Goal: Communication & Community: Connect with others

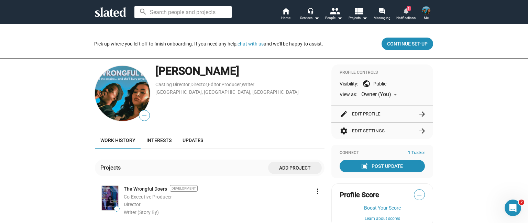
click at [406, 12] on mat-icon "notifications" at bounding box center [406, 10] width 7 height 7
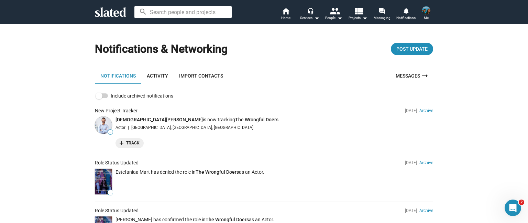
click at [130, 118] on link "[DEMOGRAPHIC_DATA][PERSON_NAME]" at bounding box center [159, 120] width 87 height 6
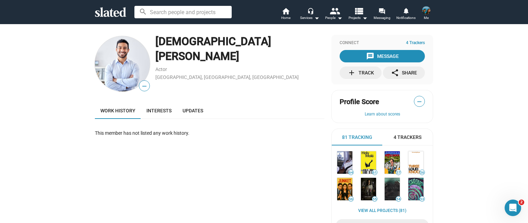
click at [428, 13] on img at bounding box center [426, 10] width 8 height 8
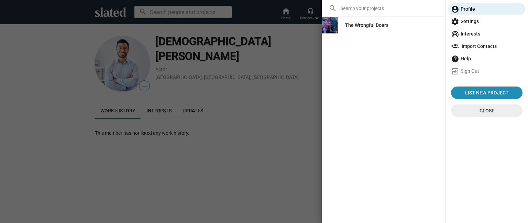
click at [357, 25] on div "The Wrongful Doers" at bounding box center [366, 25] width 43 height 12
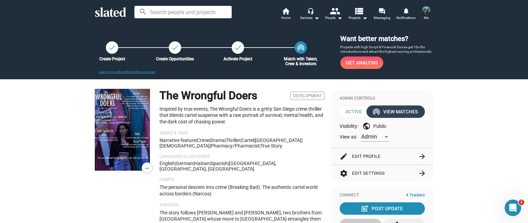
click at [394, 110] on div "wifi_tethering View Matches" at bounding box center [396, 111] width 44 height 12
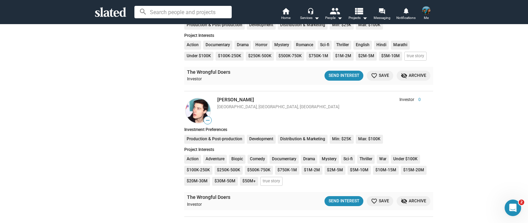
scroll to position [1238, 0]
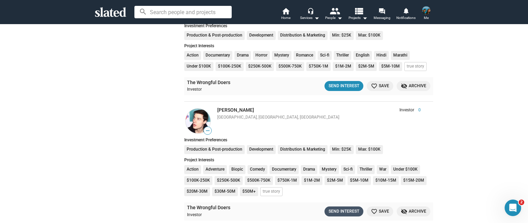
click at [347, 209] on div "Send Interest" at bounding box center [344, 210] width 31 height 7
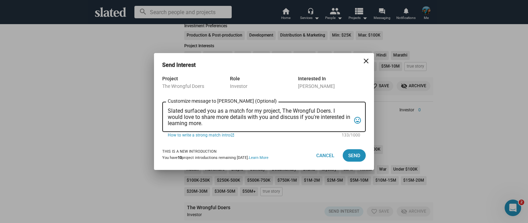
drag, startPoint x: 221, startPoint y: 127, endPoint x: 209, endPoint y: 127, distance: 11.7
click at [209, 127] on div "Slated surfaced you as a match for my project, The Wrongful Doers. I would love…" at bounding box center [259, 115] width 183 height 31
drag, startPoint x: 205, startPoint y: 122, endPoint x: 162, endPoint y: 101, distance: 47.4
click at [162, 101] on div "Project The Wrongful Doers Role Investor Interested In Jeremy Scott Slated surf…" at bounding box center [264, 107] width 220 height 66
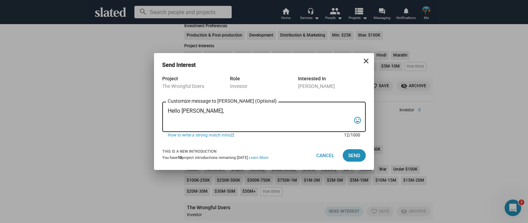
paste textarea "Slated surfaced you as a strong match for my project, The Wrongful Doers. I’m c…"
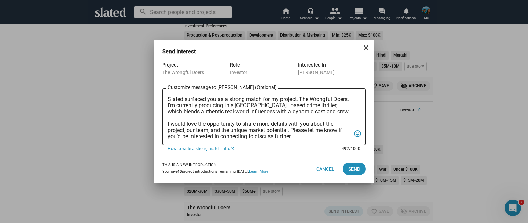
scroll to position [0, 0]
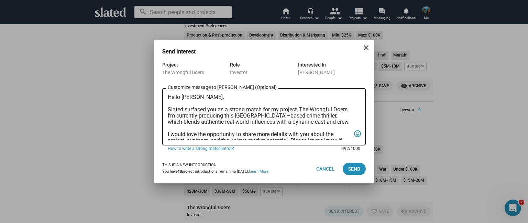
drag, startPoint x: 238, startPoint y: 138, endPoint x: 162, endPoint y: 93, distance: 88.1
click at [162, 93] on div "Hello Jeremy, Slated surfaced you as a strong match for my project, The Wrongfu…" at bounding box center [264, 116] width 204 height 58
type textarea "Hello Jeremy, Slated surfaced you as a strong match for my project, The Wrongfu…"
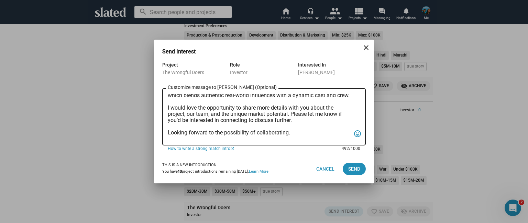
scroll to position [60, 0]
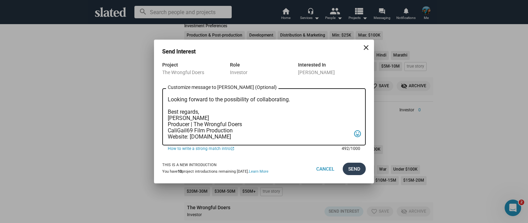
click at [358, 171] on span "Send" at bounding box center [354, 168] width 12 height 12
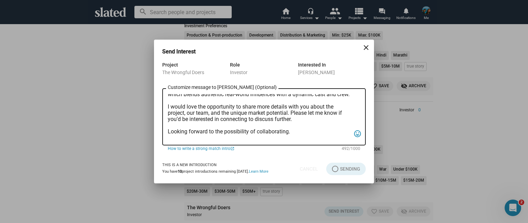
scroll to position [0, 0]
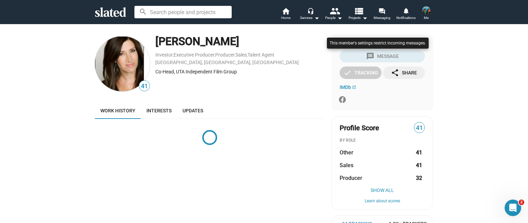
click at [378, 57] on div at bounding box center [377, 50] width 105 height 28
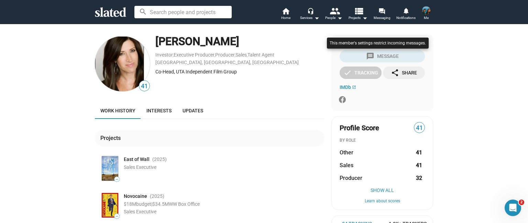
click at [377, 57] on div at bounding box center [377, 50] width 105 height 28
click at [366, 58] on div at bounding box center [377, 50] width 105 height 28
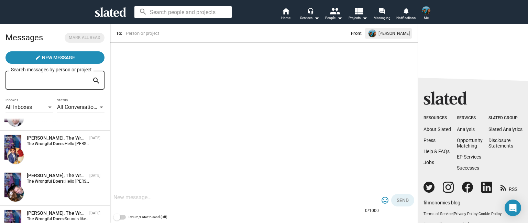
scroll to position [325, 0]
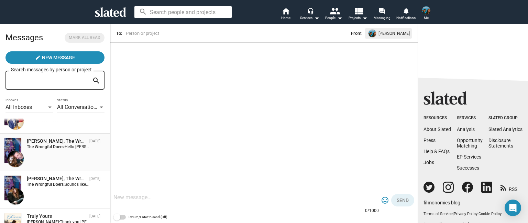
click at [53, 150] on div "Stanley N Lozowski, The Wrongful Doers Oct 05 The Wrongful Doers: Hello Stanley…" at bounding box center [55, 152] width 102 height 29
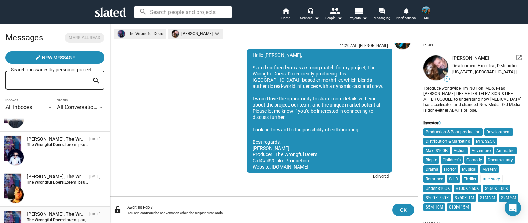
scroll to position [15, 0]
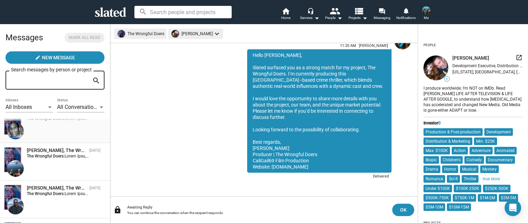
click at [43, 130] on div "Joseph Walker, The Wrongful Doers Oct 05 The Wrongful Doers:" at bounding box center [55, 123] width 102 height 29
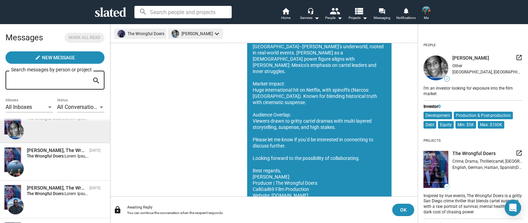
scroll to position [147, 0]
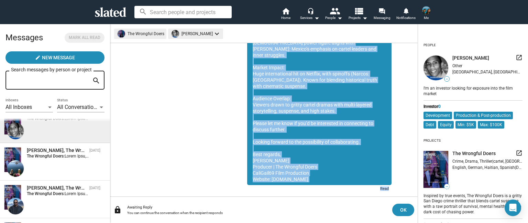
drag, startPoint x: 248, startPoint y: 92, endPoint x: 309, endPoint y: 156, distance: 88.3
click at [338, 191] on sl-generic-infinite-scroll "Oct 05, you sent interest to Joseph Walker for the investor opportunity 12:05 P…" at bounding box center [264, 119] width 308 height 153
copy div "Hello Joseph, Slated surfaced you as a strong match for my project, The Wrongfu…"
click at [422, 15] on span at bounding box center [426, 10] width 11 height 11
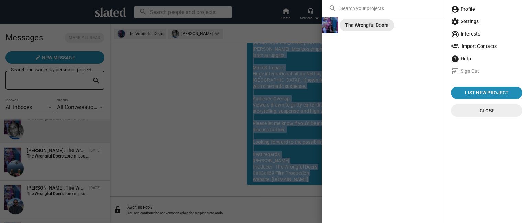
click at [349, 23] on div "The Wrongful Doers" at bounding box center [366, 25] width 43 height 12
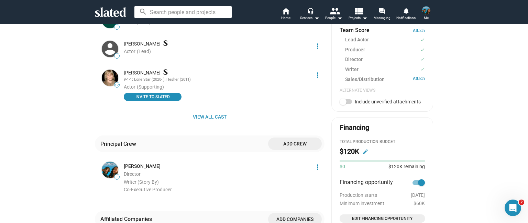
scroll to position [344, 0]
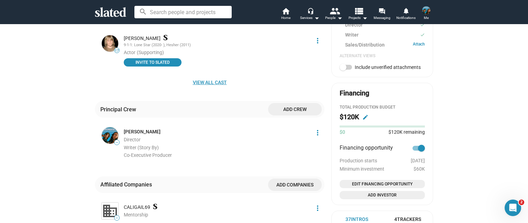
click at [197, 76] on span "View all cast" at bounding box center [209, 82] width 219 height 12
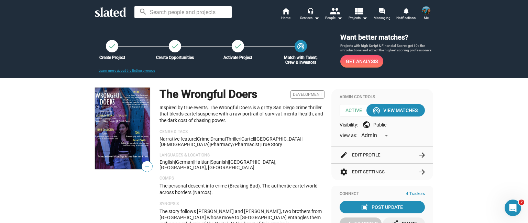
scroll to position [0, 0]
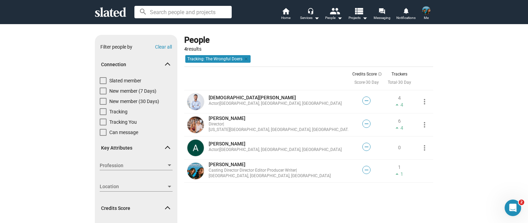
click at [424, 10] on img at bounding box center [426, 10] width 8 height 8
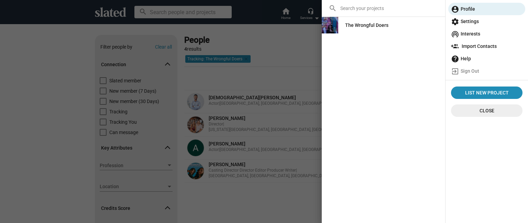
click at [352, 28] on div "The Wrongful Doers" at bounding box center [366, 25] width 43 height 12
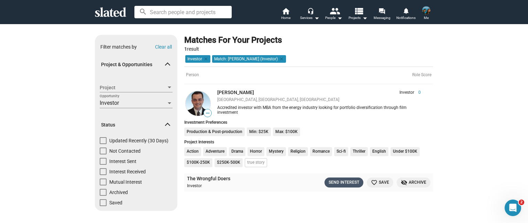
click at [342, 181] on div "Send Interest" at bounding box center [344, 182] width 31 height 7
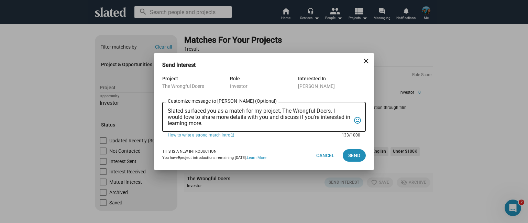
drag, startPoint x: 209, startPoint y: 123, endPoint x: 152, endPoint y: 104, distance: 60.8
click at [152, 104] on div "Send Interest close Project The Wrongful Doers Role Investor Interested In [PER…" at bounding box center [264, 111] width 528 height 223
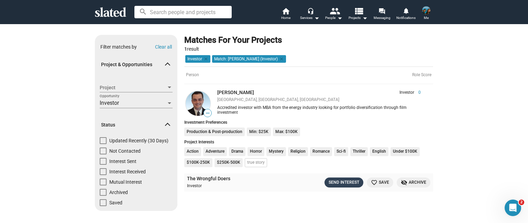
click at [346, 183] on div "Send Interest" at bounding box center [344, 182] width 31 height 7
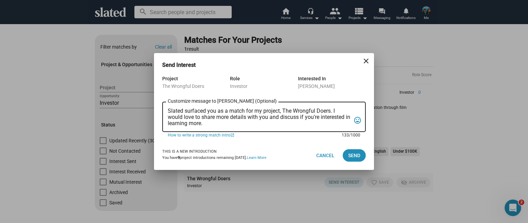
drag, startPoint x: 211, startPoint y: 122, endPoint x: 166, endPoint y: 103, distance: 49.5
click at [166, 103] on div "Slated surfaced you as a match for my project, The Wrongful Doers. I would love…" at bounding box center [264, 115] width 204 height 31
paste textarea "Lorem Ipsumd, Sitame consecte adi el s doeius tempo inc ut laboree, Dol Magnaal…"
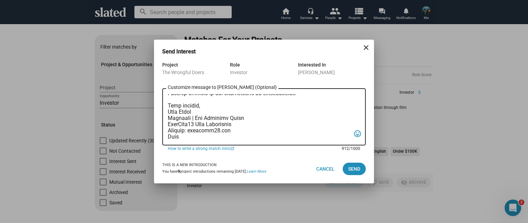
scroll to position [165, 0]
drag, startPoint x: 182, startPoint y: 132, endPoint x: 157, endPoint y: 129, distance: 24.9
click at [157, 129] on div "Project The Wrongful Doers Role Investor Interested In Ryan Kellogg Customize m…" at bounding box center [264, 108] width 220 height 94
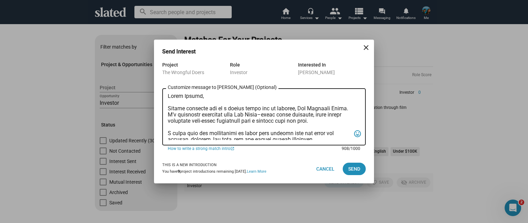
scroll to position [0, 0]
drag, startPoint x: 199, startPoint y: 96, endPoint x: 183, endPoint y: 97, distance: 16.5
click at [183, 97] on textarea "Customize message to Ryan (Optional) Customize message (Optional)" at bounding box center [259, 117] width 183 height 46
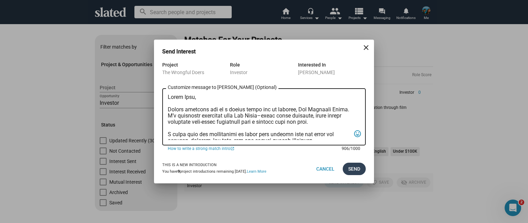
type textarea "Hello Ryan, Slated surfaced you as a strong match for my project, The Wrongful …"
click at [352, 170] on span "Send" at bounding box center [354, 168] width 12 height 12
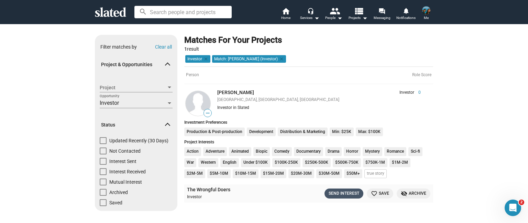
click at [338, 195] on div "Send Interest" at bounding box center [344, 193] width 31 height 7
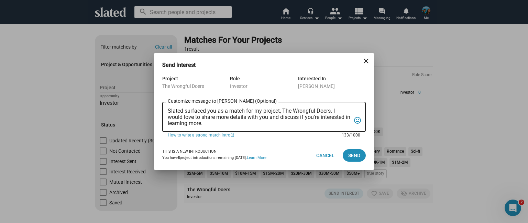
drag, startPoint x: 212, startPoint y: 125, endPoint x: 156, endPoint y: 103, distance: 60.2
click at [156, 103] on div "Project The Wrongful Doers Role Investor Interested In Thomas Mueller Slated su…" at bounding box center [264, 107] width 220 height 66
paste textarea "Lorem Ipsumd, Sitame consecte adi el s doeius tempo inc ut laboree, Dol Magnaal…"
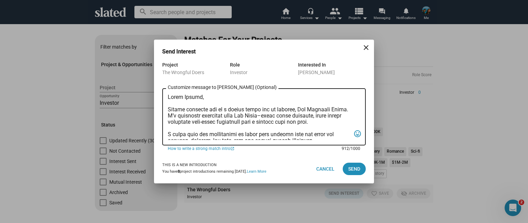
scroll to position [165, 0]
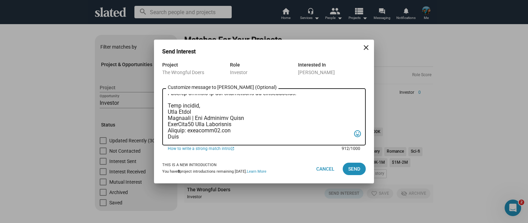
drag, startPoint x: 184, startPoint y: 132, endPoint x: 161, endPoint y: 128, distance: 23.7
click at [161, 128] on div "Project The Wrongful Doers Role Investor Interested In Thomas Mueller Customize…" at bounding box center [264, 108] width 220 height 94
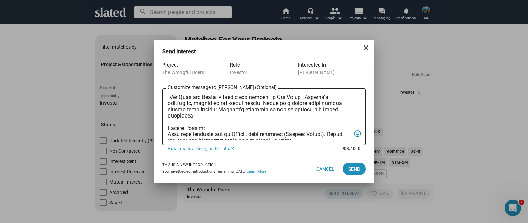
scroll to position [0, 0]
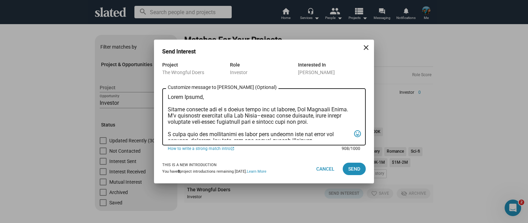
drag, startPoint x: 199, startPoint y: 96, endPoint x: 182, endPoint y: 96, distance: 17.9
click at [181, 96] on textarea "Customize message to Thomas (Optional) Customize message (Optional)" at bounding box center [259, 117] width 183 height 46
type textarea "Hello Thomas, Slated surfaced you as a strong match for my project, The Wrongfu…"
click at [355, 169] on span "Send" at bounding box center [354, 168] width 12 height 12
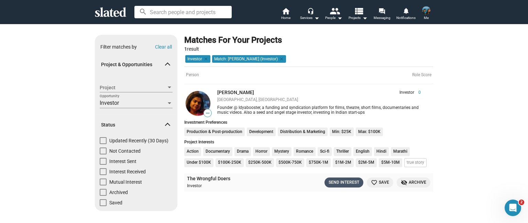
click at [343, 183] on div "Send Interest" at bounding box center [344, 182] width 31 height 7
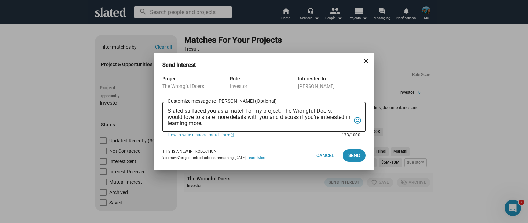
drag, startPoint x: 212, startPoint y: 123, endPoint x: 149, endPoint y: 102, distance: 66.8
click at [149, 102] on div "Send Interest close Project The Wrongful Doers Role Investor Interested In Nand…" at bounding box center [264, 111] width 528 height 223
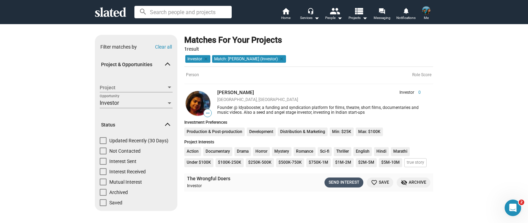
click at [337, 184] on div "Send Interest" at bounding box center [344, 182] width 31 height 7
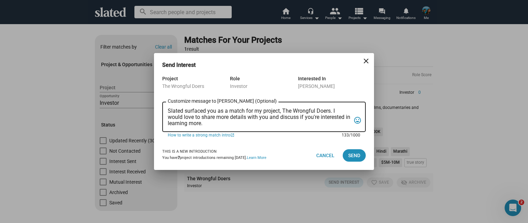
drag, startPoint x: 213, startPoint y: 124, endPoint x: 166, endPoint y: 108, distance: 49.6
click at [166, 108] on div "Slated surfaced you as a match for my project, The Wrongful Doers. I would love…" at bounding box center [264, 115] width 204 height 31
paste textarea "Lorem Ipsumd, Sitame consecte adi el s doeius tempo inc ut laboree, Dol Magnaal…"
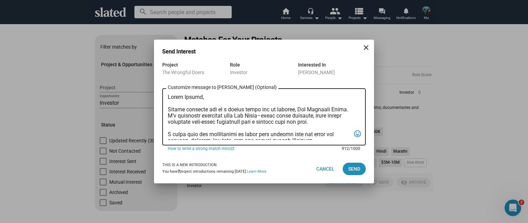
scroll to position [165, 0]
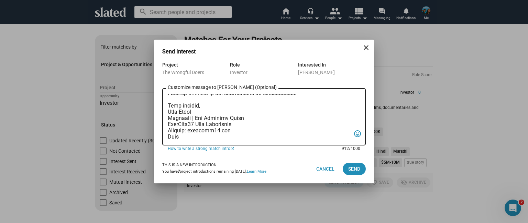
drag, startPoint x: 194, startPoint y: 129, endPoint x: 160, endPoint y: 132, distance: 33.5
click at [160, 132] on div "Project The Wrongful Doers Role Investor Interested In Nandini Mansinghka Custo…" at bounding box center [264, 108] width 220 height 94
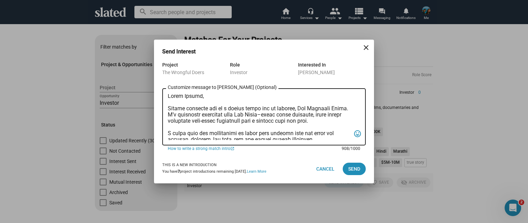
scroll to position [0, 0]
drag, startPoint x: 199, startPoint y: 99, endPoint x: 182, endPoint y: 98, distance: 17.2
click at [182, 98] on textarea "Customize message to Nandini (Optional) Customize message (Optional)" at bounding box center [259, 117] width 183 height 46
type textarea "Hello Nandini, Slated surfaced you as a strong match for my project, The Wrongf…"
click at [356, 171] on span "Send" at bounding box center [354, 168] width 12 height 12
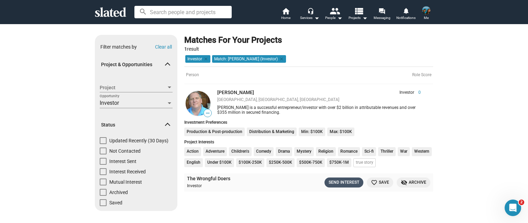
click at [332, 180] on div "Send Interest" at bounding box center [344, 182] width 31 height 7
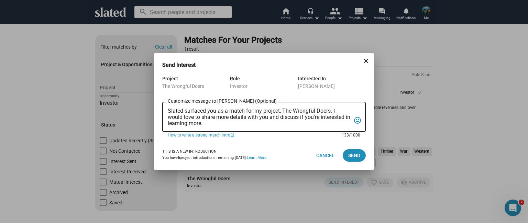
drag, startPoint x: 209, startPoint y: 123, endPoint x: 154, endPoint y: 105, distance: 57.8
click at [154, 105] on div "Project The Wrongful Doers Role Investor Interested In [PERSON_NAME] Slated sur…" at bounding box center [264, 107] width 220 height 66
paste textarea "Lorem Ipsumd, Sitame consecte adi el s doeius tempo inc ut laboree, Dol Magnaal…"
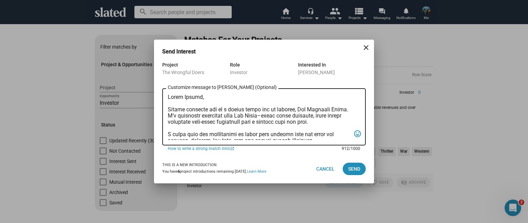
scroll to position [165, 0]
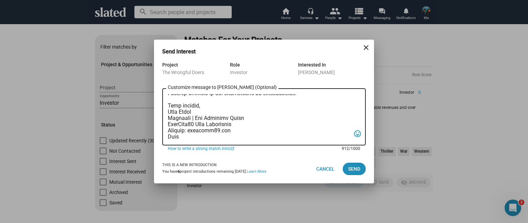
drag, startPoint x: 184, startPoint y: 133, endPoint x: 164, endPoint y: 128, distance: 20.5
click at [164, 128] on div "Customize message to [PERSON_NAME] (Optional) Customize message (Optional) tag_…" at bounding box center [264, 116] width 204 height 58
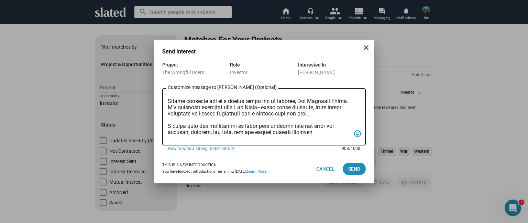
scroll to position [0, 0]
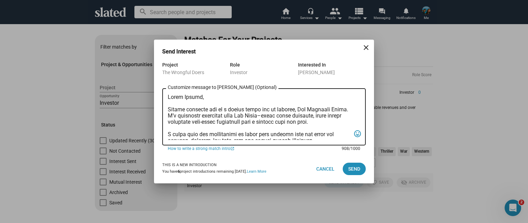
drag, startPoint x: 199, startPoint y: 97, endPoint x: 182, endPoint y: 96, distance: 17.2
click at [182, 96] on textarea "Customize message to [PERSON_NAME] (Optional) Customize message (Optional)" at bounding box center [259, 117] width 183 height 46
type textarea "Lorem Ipsu, Dolors ametcons adi el s doeius tempo inc ut laboree, Dol Magnaali …"
click at [356, 169] on span "Send" at bounding box center [354, 168] width 12 height 12
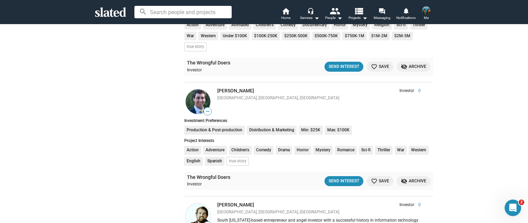
scroll to position [1603, 0]
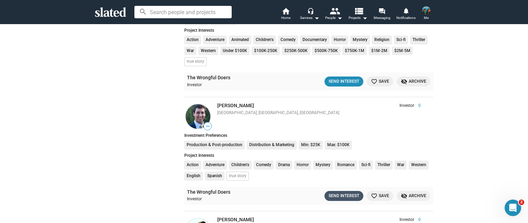
click at [342, 192] on div "Send Interest" at bounding box center [344, 195] width 31 height 7
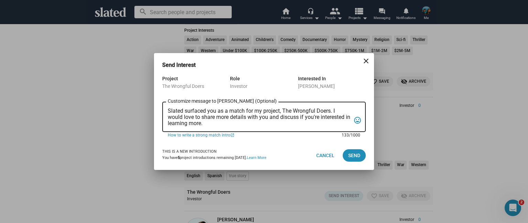
drag, startPoint x: 228, startPoint y: 122, endPoint x: 161, endPoint y: 101, distance: 70.5
click at [161, 101] on div "Project The Wrongful Doers Role Investor Interested In Sam Poliquin Slated surf…" at bounding box center [264, 107] width 220 height 66
paste textarea "Hello Joseph, Slated surfaced you as a strong match for my project, The Wrongfu…"
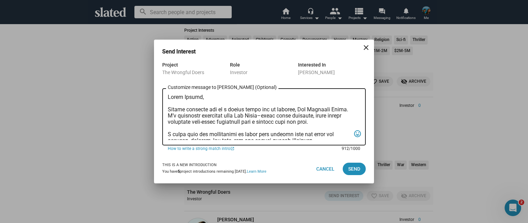
scroll to position [165, 0]
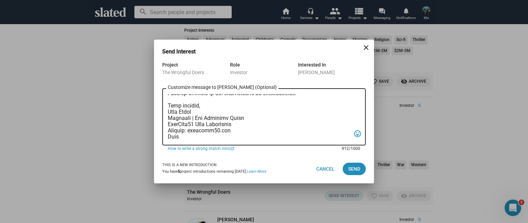
drag, startPoint x: 185, startPoint y: 134, endPoint x: 158, endPoint y: 128, distance: 28.0
click at [158, 128] on div "Project The Wrongful Doers Role Investor Interested In Sam Poliquin Customize m…" at bounding box center [264, 108] width 220 height 94
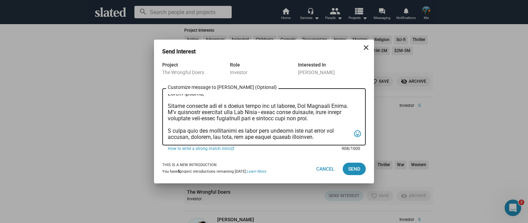
scroll to position [0, 0]
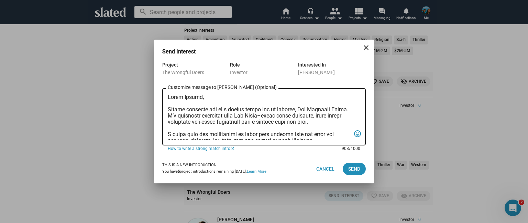
drag, startPoint x: 199, startPoint y: 97, endPoint x: 182, endPoint y: 97, distance: 17.5
click at [182, 97] on textarea "Customize message to Sam (Optional) Customize message (Optional)" at bounding box center [259, 117] width 183 height 46
type textarea "Hello Sam, Slated surfaced you as a strong match for my project, The Wrongful D…"
click at [355, 169] on span "Send" at bounding box center [354, 168] width 12 height 12
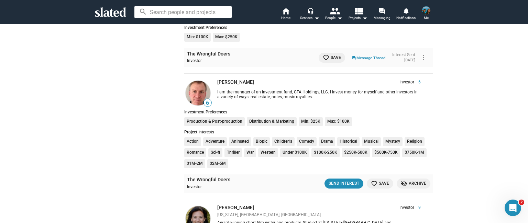
scroll to position [2394, 0]
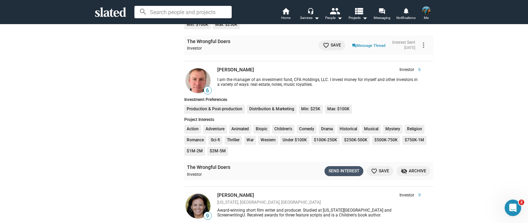
click at [343, 167] on div "Send Interest" at bounding box center [344, 170] width 31 height 7
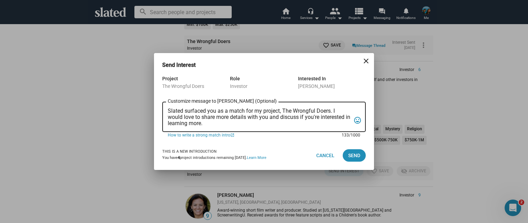
drag, startPoint x: 213, startPoint y: 124, endPoint x: 149, endPoint y: 100, distance: 68.4
click at [149, 100] on div "Send Interest close Project The Wrongful Doers Role Investor Interested In Jame…" at bounding box center [264, 111] width 528 height 223
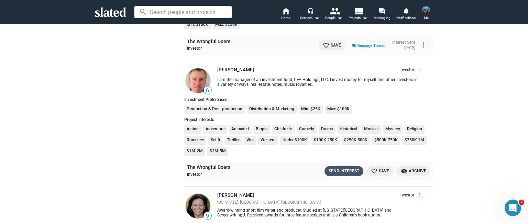
click at [327, 166] on button "Send Interest" at bounding box center [344, 171] width 39 height 10
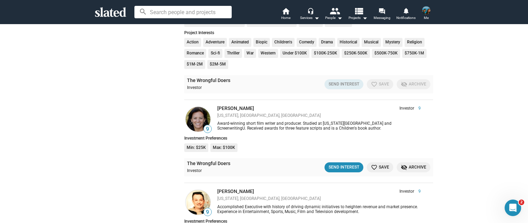
scroll to position [2497, 0]
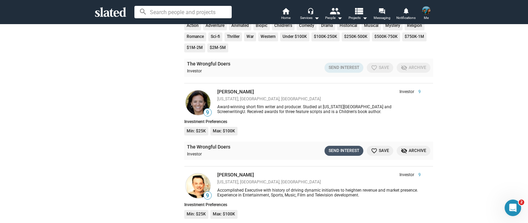
click at [339, 147] on div "Send Interest" at bounding box center [344, 150] width 31 height 7
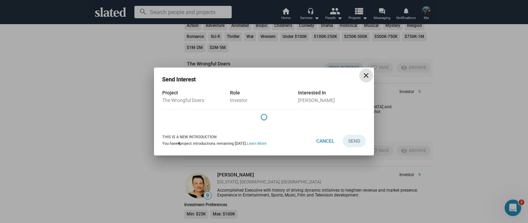
click at [364, 78] on mat-icon "close" at bounding box center [366, 75] width 8 height 8
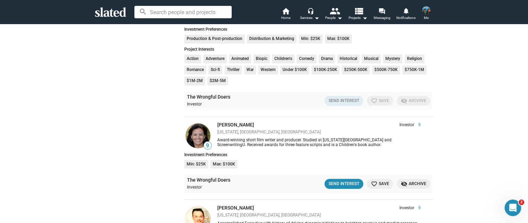
scroll to position [2463, 0]
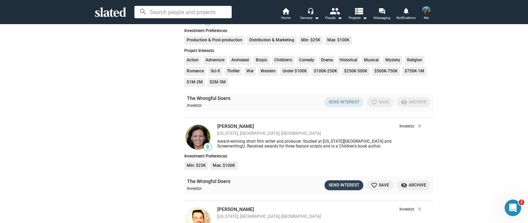
click at [337, 181] on div "Send Interest" at bounding box center [344, 184] width 31 height 7
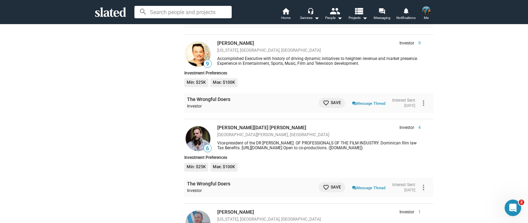
scroll to position [2703, 0]
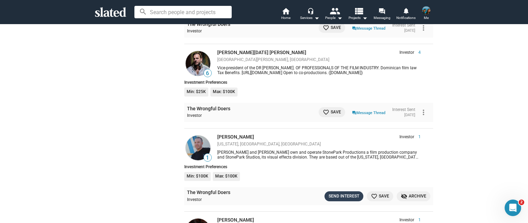
click at [344, 191] on button "Send Interest" at bounding box center [344, 196] width 39 height 10
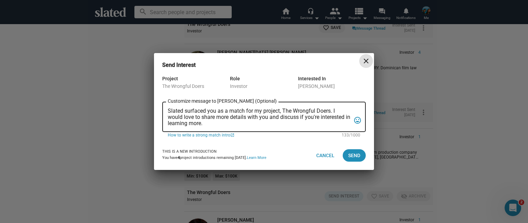
click at [367, 62] on div "Send Interest close Project The Wrongful Doers Role Investor Interested In Jame…" at bounding box center [264, 111] width 528 height 223
drag, startPoint x: 215, startPoint y: 124, endPoint x: 162, endPoint y: 108, distance: 55.8
click at [162, 108] on div "Send Interest close Project The Wrongful Doers Role Investor Interested In Mich…" at bounding box center [264, 111] width 528 height 223
click at [366, 63] on mat-icon "close" at bounding box center [366, 61] width 8 height 8
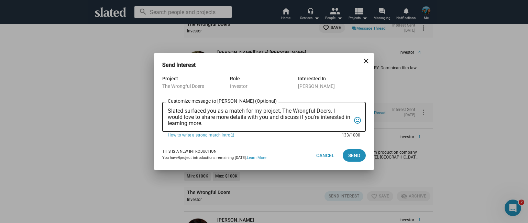
paste textarea "Hello Joseph, Slated surfaced you as a strong match for my project, The Wrongfu…"
type textarea "Hello Joseph, Slated surfaced you as a strong match for my project, The Wrongfu…"
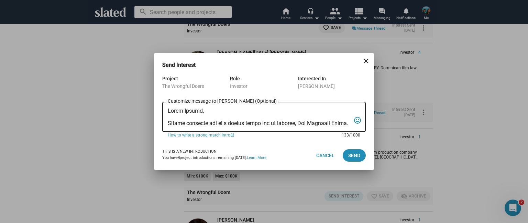
scroll to position [165, 0]
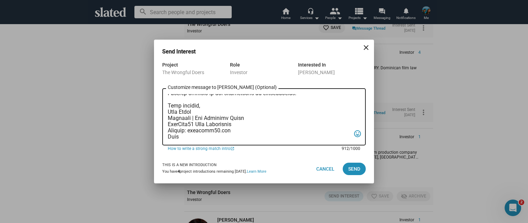
drag, startPoint x: 184, startPoint y: 132, endPoint x: 153, endPoint y: 131, distance: 31.3
click at [153, 131] on div "Send Interest close Project The Wrongful Doers Role Investor Interested In Mich…" at bounding box center [264, 111] width 528 height 223
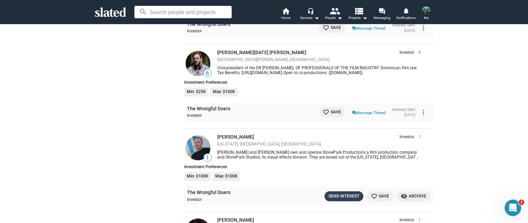
click at [345, 192] on div "Send Interest" at bounding box center [344, 195] width 31 height 7
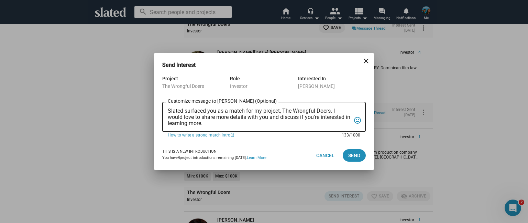
drag, startPoint x: 213, startPoint y: 123, endPoint x: 162, endPoint y: 107, distance: 52.5
click at [163, 107] on div "Slated surfaced you as a match for my project, The Wrongful Doers. I would love…" at bounding box center [264, 115] width 204 height 31
paste textarea "Hello Joseph, Slated surfaced you as a strong match for my project, The Wrongfu…"
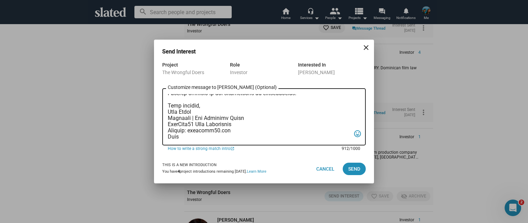
click at [182, 131] on textarea "Customize message to Michael (Optional) Customize message (Optional)" at bounding box center [259, 117] width 183 height 46
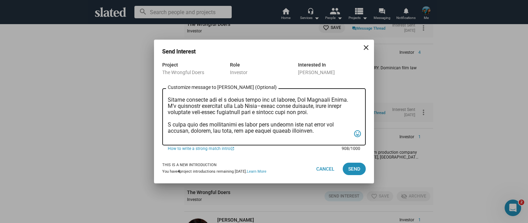
scroll to position [0, 0]
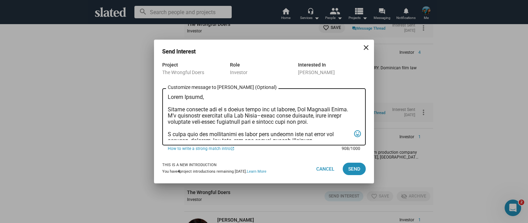
drag, startPoint x: 199, startPoint y: 98, endPoint x: 182, endPoint y: 100, distance: 17.3
click at [182, 100] on textarea "Customize message to Michael (Optional) Customize message (Optional)" at bounding box center [259, 117] width 183 height 46
type textarea "Hello Michael, Slated surfaced you as a strong match for my project, The Wrongf…"
click at [361, 169] on button "Send" at bounding box center [354, 168] width 23 height 12
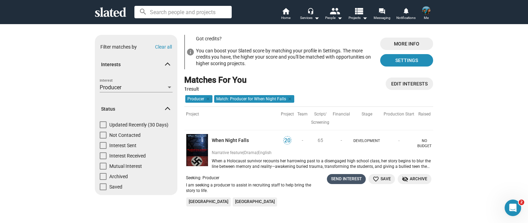
click at [351, 179] on div "Send Interest" at bounding box center [346, 178] width 31 height 7
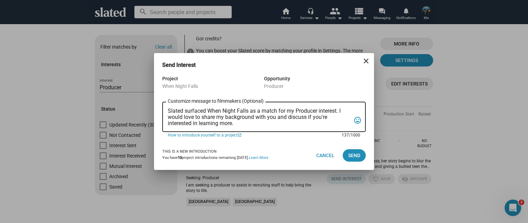
drag, startPoint x: 238, startPoint y: 122, endPoint x: 164, endPoint y: 108, distance: 75.0
click at [164, 108] on div "Slated surfaced When Night Falls as a match for my Producer interest. I would l…" at bounding box center [264, 115] width 204 height 31
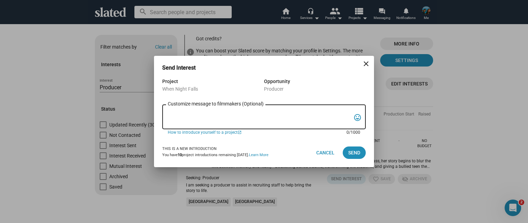
paste textarea "My name is Gail Blatt, and I am reaching out with genuine enthusiasm about the …"
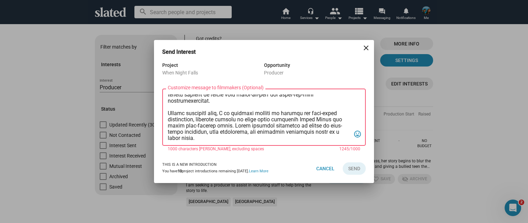
scroll to position [86, 0]
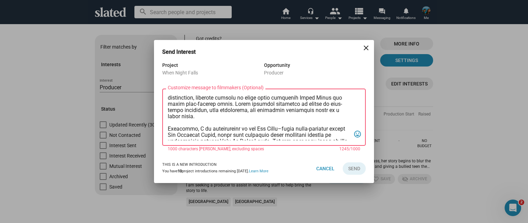
drag, startPoint x: 286, startPoint y: 108, endPoint x: 169, endPoint y: 130, distance: 118.7
click at [169, 130] on textarea "Customize message to filmmakers (Optional) Customize message (Optional)" at bounding box center [259, 117] width 183 height 46
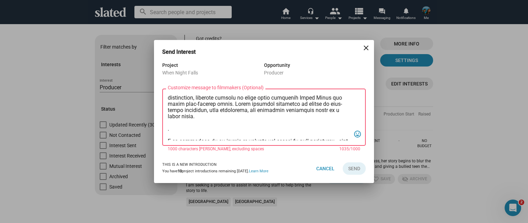
scroll to position [109, 0]
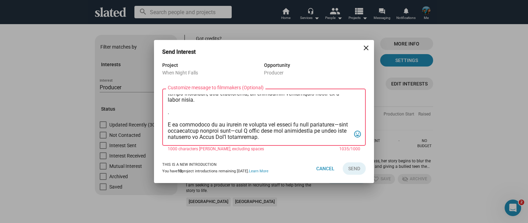
click at [168, 123] on textarea "Customize message to filmmakers (Optional) Customize message (Optional)" at bounding box center [259, 117] width 183 height 46
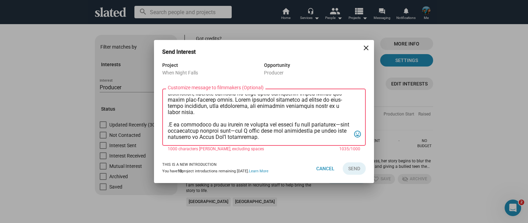
scroll to position [97, 0]
drag, startPoint x: 278, startPoint y: 138, endPoint x: 230, endPoint y: 138, distance: 48.2
click at [230, 138] on textarea "Customize message to filmmakers (Optional) Customize message (Optional)" at bounding box center [259, 117] width 183 height 46
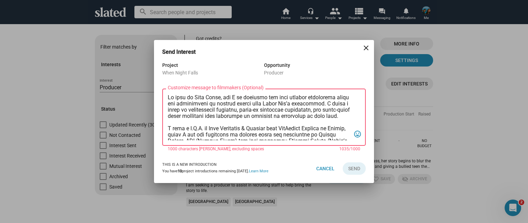
drag, startPoint x: 297, startPoint y: 104, endPoint x: 271, endPoint y: 107, distance: 25.9
click at [271, 107] on textarea "Customize message to filmmakers (Optional) Customize message (Optional)" at bounding box center [259, 117] width 183 height 46
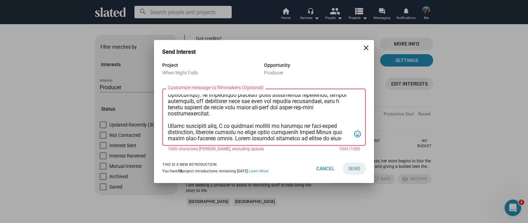
scroll to position [69, 0]
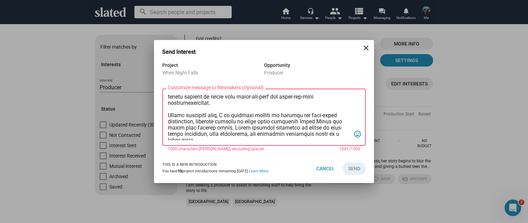
click at [233, 129] on textarea "Customize message to filmmakers (Optional) Customize message (Optional)" at bounding box center [259, 117] width 183 height 46
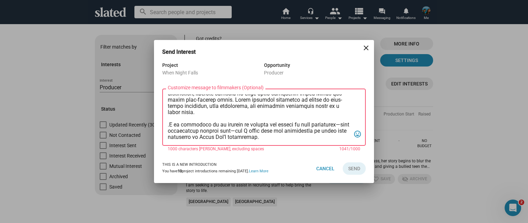
drag, startPoint x: 169, startPoint y: 123, endPoint x: 316, endPoint y: 143, distance: 147.9
click at [316, 143] on div "Customize message to filmmakers (Optional) Customize message (Optional)" at bounding box center [259, 116] width 183 height 58
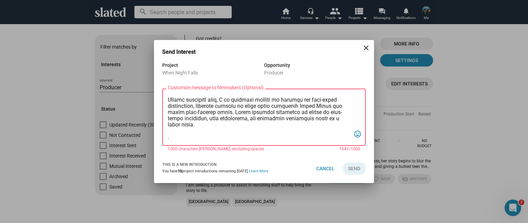
scroll to position [84, 0]
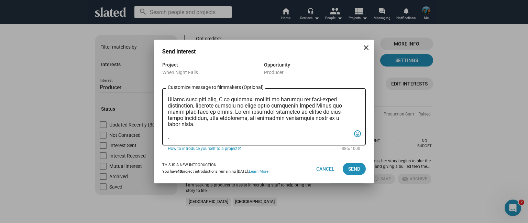
drag, startPoint x: 288, startPoint y: 141, endPoint x: 259, endPoint y: 141, distance: 28.5
click at [262, 141] on div "Customize message to filmmakers (Optional) Customize message (Optional)" at bounding box center [259, 116] width 183 height 58
drag, startPoint x: 180, startPoint y: 136, endPoint x: 158, endPoint y: 139, distance: 22.2
click at [158, 139] on div "Project When Night Falls Opportunity Producer Customize message to filmmakers (…" at bounding box center [264, 108] width 220 height 94
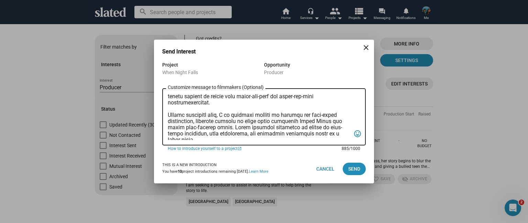
scroll to position [84, 0]
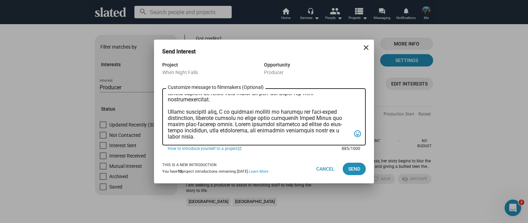
paste textarea "Best regards, Gail Blatt Producer | CaliGail69 Film Production caligail69.com"
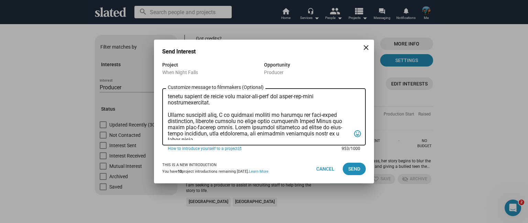
scroll to position [103, 0]
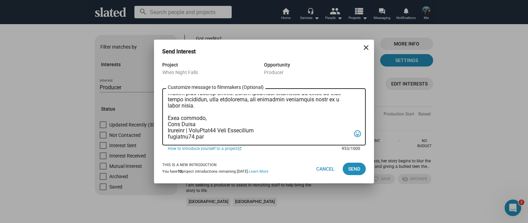
click at [168, 136] on textarea "Customize message to filmmakers (Optional) Customize message (Optional)" at bounding box center [259, 117] width 183 height 46
type textarea "Lo ipsu do Sita Conse, adi E se doeiusmo tem inci utlabor etdolorema aliqu eni …"
drag, startPoint x: 229, startPoint y: 140, endPoint x: 179, endPoint y: 107, distance: 59.8
click at [174, 104] on div "Customize message to filmmakers (Optional) Customize message (Optional)" at bounding box center [259, 116] width 183 height 58
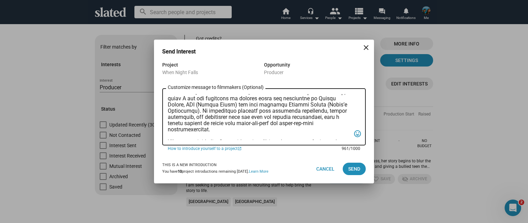
scroll to position [0, 0]
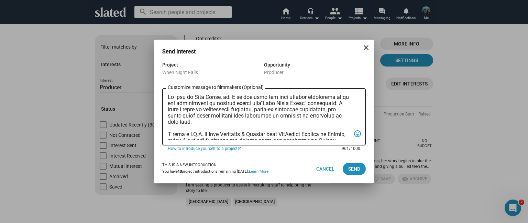
drag, startPoint x: 230, startPoint y: 136, endPoint x: 166, endPoint y: 87, distance: 80.9
click at [166, 87] on div "Customize message to filmmakers (Optional) Customize message (Optional) tag_fac…" at bounding box center [264, 116] width 204 height 58
click at [352, 166] on span "Send" at bounding box center [354, 168] width 12 height 12
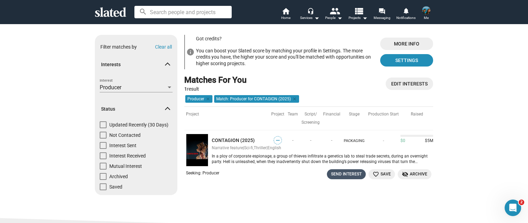
click at [336, 176] on div "Send Interest" at bounding box center [346, 173] width 31 height 7
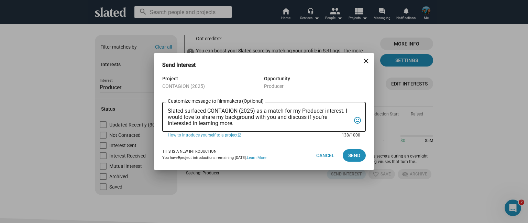
drag, startPoint x: 237, startPoint y: 123, endPoint x: 164, endPoint y: 108, distance: 74.8
click at [164, 108] on div "Slated surfaced CONTAGION (2025) as a match for my Producer interest. I would l…" at bounding box center [264, 115] width 204 height 31
paste textarea "Lo ipsu do Sita Conse, adi E se doeiusmo tem inci utlabor etdolorema aliqu eni …"
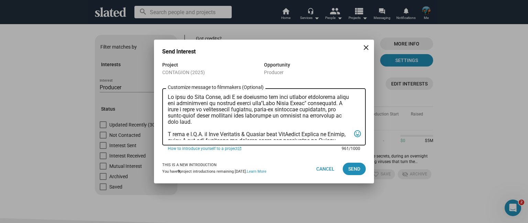
drag, startPoint x: 312, startPoint y: 104, endPoint x: 273, endPoint y: 104, distance: 39.2
click at [273, 104] on textarea "Customize message to filmmakers (Optional) Customize message (Optional)" at bounding box center [259, 117] width 183 height 46
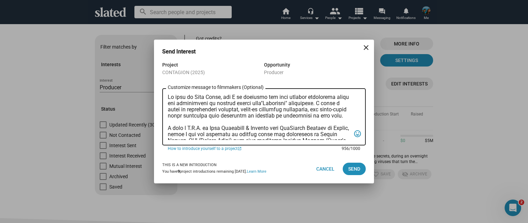
click at [269, 102] on textarea "Customize message to filmmakers (Optional) Customize message (Optional)" at bounding box center [259, 117] width 183 height 46
type textarea "My name is Gail Blatt, and I am reaching out with genuine enthusiasm about the …"
drag, startPoint x: 235, startPoint y: 138, endPoint x: 151, endPoint y: 67, distance: 110.3
click at [151, 67] on div "Send Interest close Project CONTAGION (2025) Opportunity Producer Customize mes…" at bounding box center [264, 111] width 528 height 223
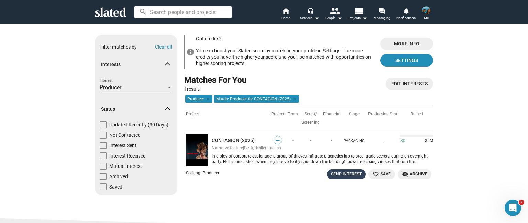
click at [344, 171] on div "Send Interest" at bounding box center [346, 173] width 31 height 7
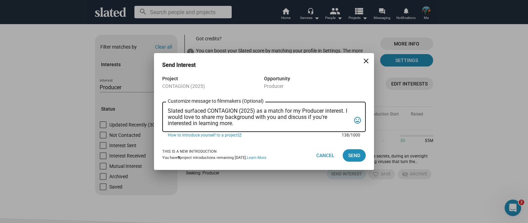
drag, startPoint x: 238, startPoint y: 123, endPoint x: 151, endPoint y: 106, distance: 88.3
click at [151, 106] on div "Send Interest close Project CONTAGION (2025) Opportunity Producer Slated surfac…" at bounding box center [264, 111] width 528 height 223
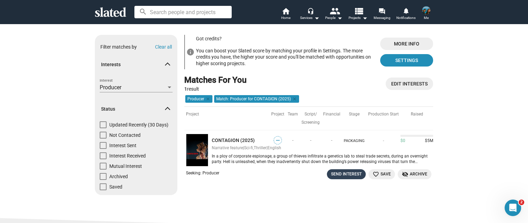
click at [337, 171] on div "Send Interest" at bounding box center [346, 173] width 31 height 7
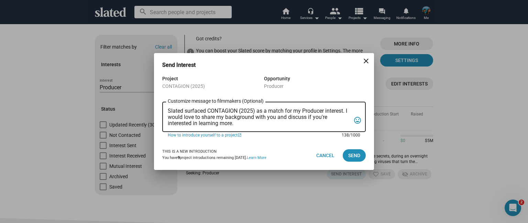
drag, startPoint x: 238, startPoint y: 122, endPoint x: 166, endPoint y: 105, distance: 73.2
click at [166, 105] on div "Slated surfaced CONTAGION (2025) as a match for my Producer interest. I would l…" at bounding box center [264, 115] width 204 height 31
paste textarea "Lo ipsu do Sita Conse, adi E se doeiusmo tem inci utlabor etdolorema aliqu eni …"
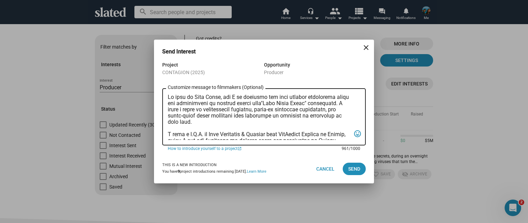
click at [270, 103] on textarea "Customize message to filmmakers (Optional) Customize message (Optional)" at bounding box center [259, 117] width 183 height 46
drag, startPoint x: 314, startPoint y: 103, endPoint x: 274, endPoint y: 103, distance: 39.9
click at [274, 103] on textarea "Customize message to filmmakers (Optional) Customize message (Optional)" at bounding box center [259, 117] width 183 height 46
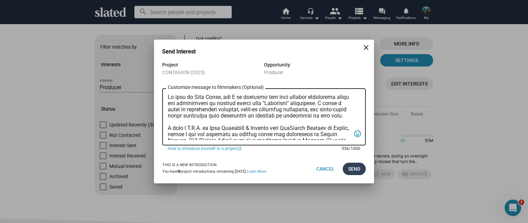
type textarea "My name is Gail Blatt, and I am reaching out with genuine enthusiasm about the …"
click at [352, 166] on span "Send" at bounding box center [354, 168] width 12 height 12
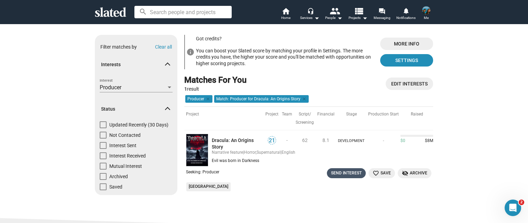
click at [340, 170] on div "Send Interest" at bounding box center [346, 172] width 31 height 7
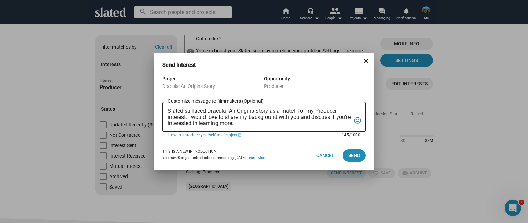
drag, startPoint x: 250, startPoint y: 123, endPoint x: 148, endPoint y: 104, distance: 104.2
click at [148, 104] on div "Send Interest close Project Dracula: An Origins Story Opportunity Producer Slat…" at bounding box center [264, 111] width 528 height 223
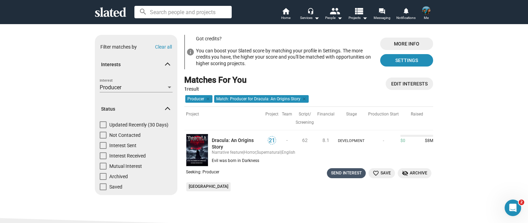
click at [339, 174] on div "Send Interest" at bounding box center [346, 172] width 31 height 7
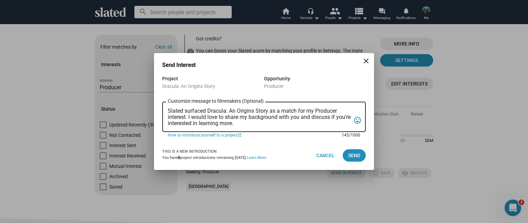
drag, startPoint x: 252, startPoint y: 123, endPoint x: 160, endPoint y: 106, distance: 94.2
click at [160, 106] on div "Project Dracula: An Origins Story Opportunity Producer Slated surfaced Dracula:…" at bounding box center [264, 107] width 220 height 66
paste textarea "Lo ipsu do Sita Conse, adi E se doeiusmo tem inci utlabor etdolorema aliqu eni …"
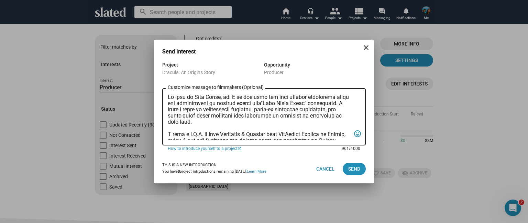
drag, startPoint x: 312, startPoint y: 102, endPoint x: 286, endPoint y: 102, distance: 25.8
click at [286, 102] on textarea "Customize message to filmmakers (Optional) Customize message (Optional)" at bounding box center [259, 117] width 183 height 46
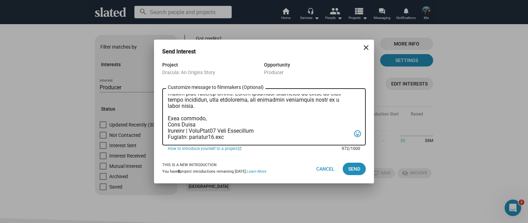
scroll to position [103, 0]
type textarea "Lo ipsu do Sita Conse, adi E se doeiusmo tem inci utlabor etdolorema aliqu eni …"
click at [350, 171] on span "Send" at bounding box center [354, 168] width 12 height 12
